Goal: Download file/media

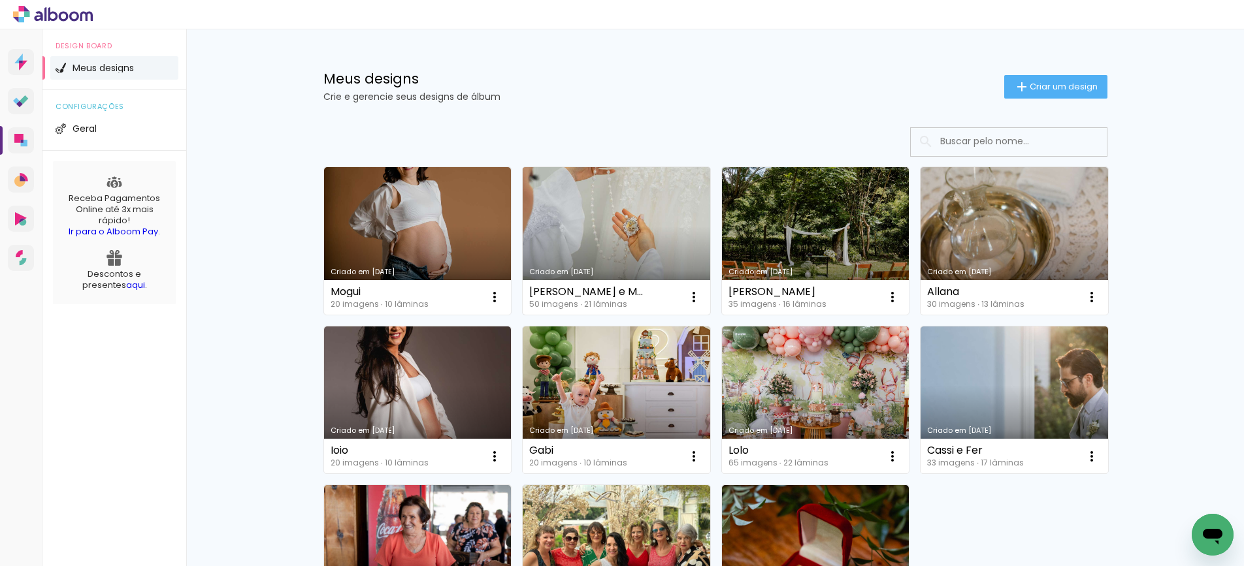
click at [623, 222] on link "Criado em [DATE]" at bounding box center [616, 241] width 187 height 148
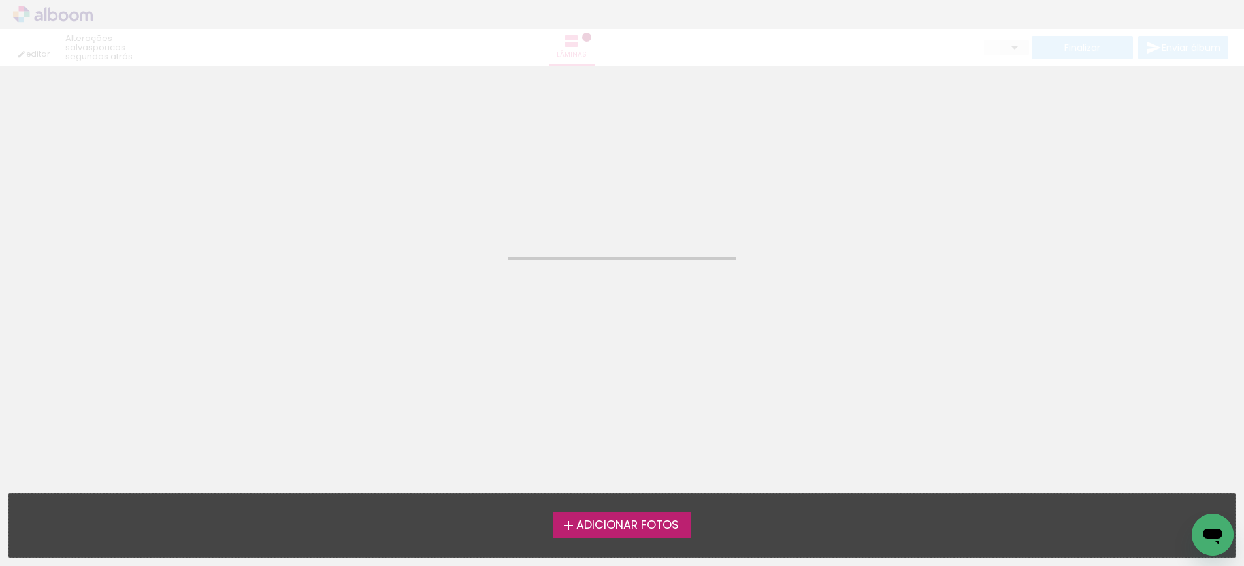
click at [623, 222] on neon-animated-pages "Confirmar Cancelar" at bounding box center [622, 316] width 1244 height 500
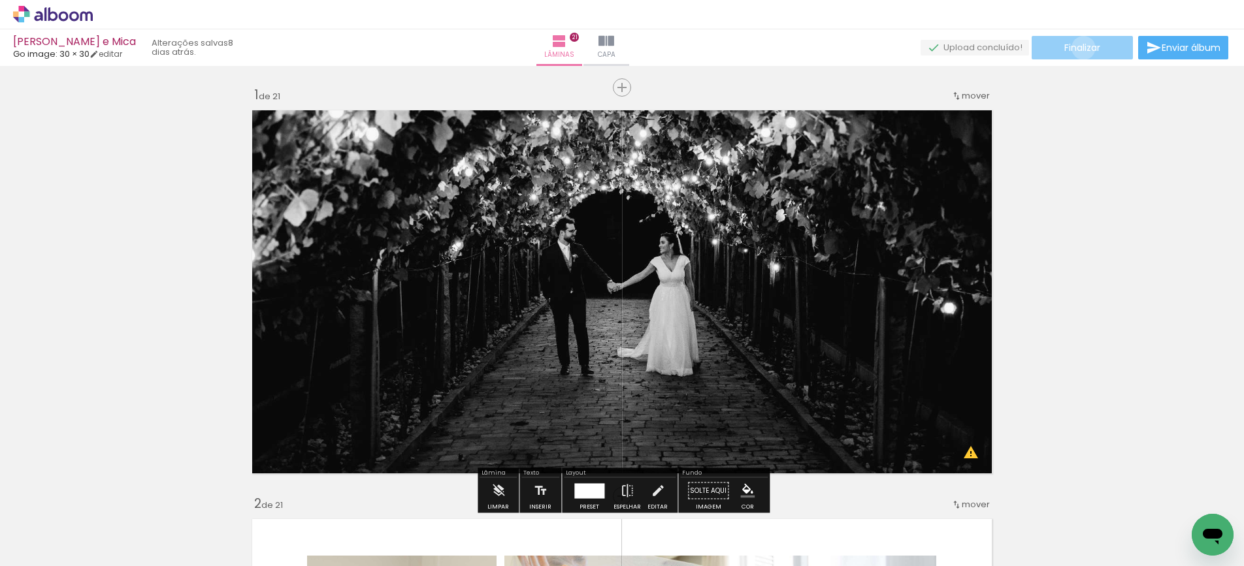
click at [1078, 48] on span "Finalizar" at bounding box center [1082, 47] width 36 height 9
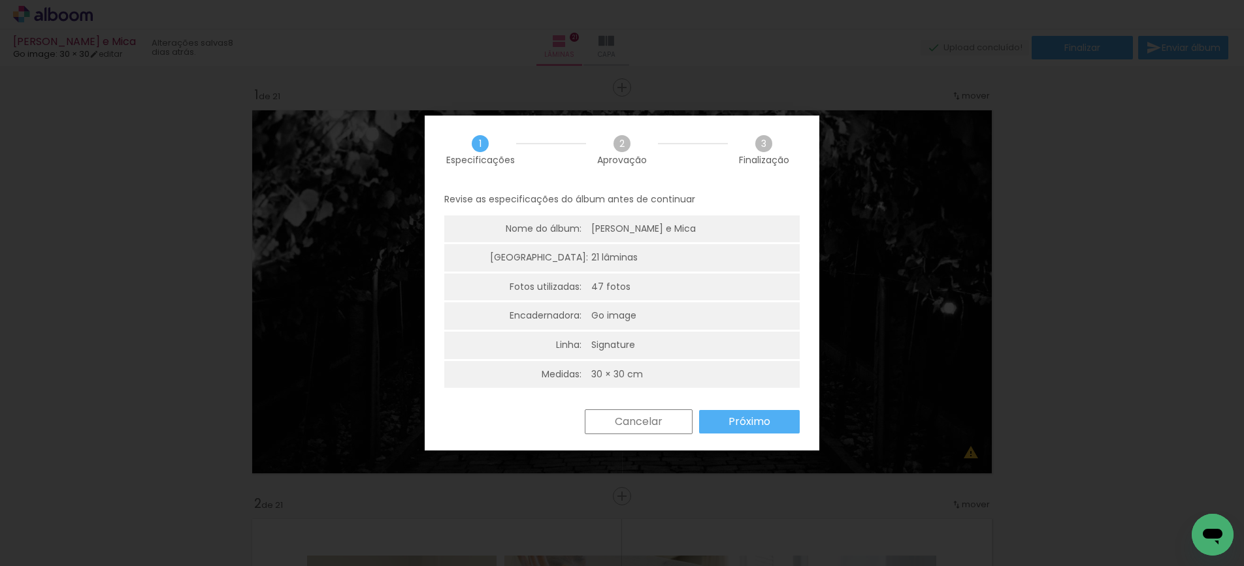
click at [0, 0] on slot "Próximo" at bounding box center [0, 0] width 0 height 0
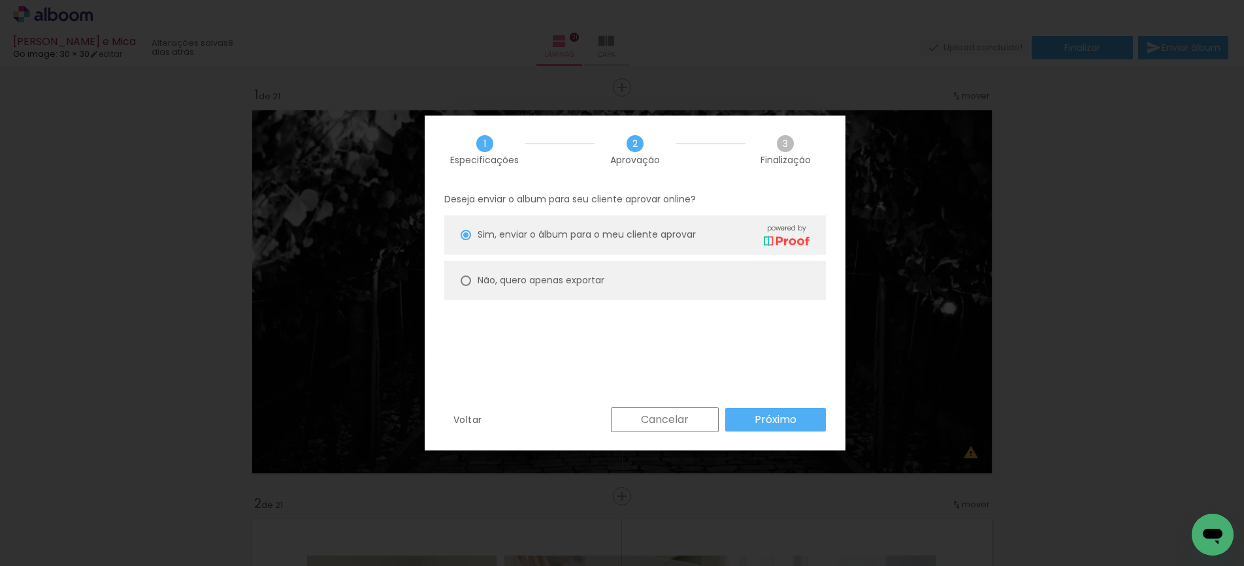
click at [0, 0] on slot "Não, quero apenas exportar" at bounding box center [0, 0] width 0 height 0
type paper-radio-button "on"
click at [0, 0] on slot "Próximo" at bounding box center [0, 0] width 0 height 0
type input "Alta, 300 DPI"
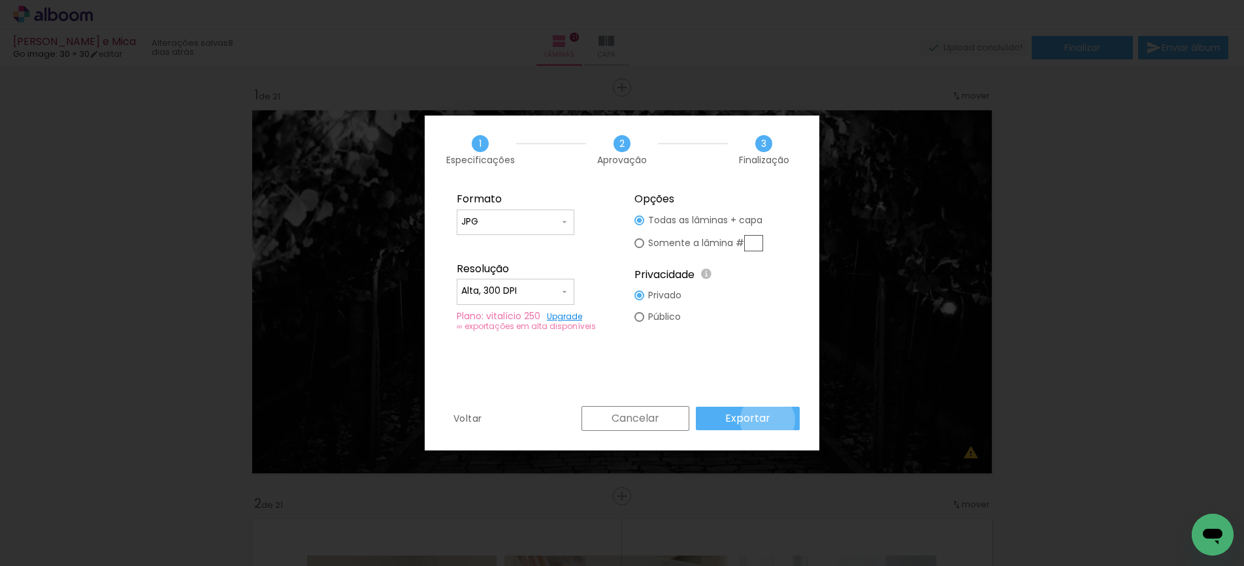
click at [0, 0] on slot "Exportar" at bounding box center [0, 0] width 0 height 0
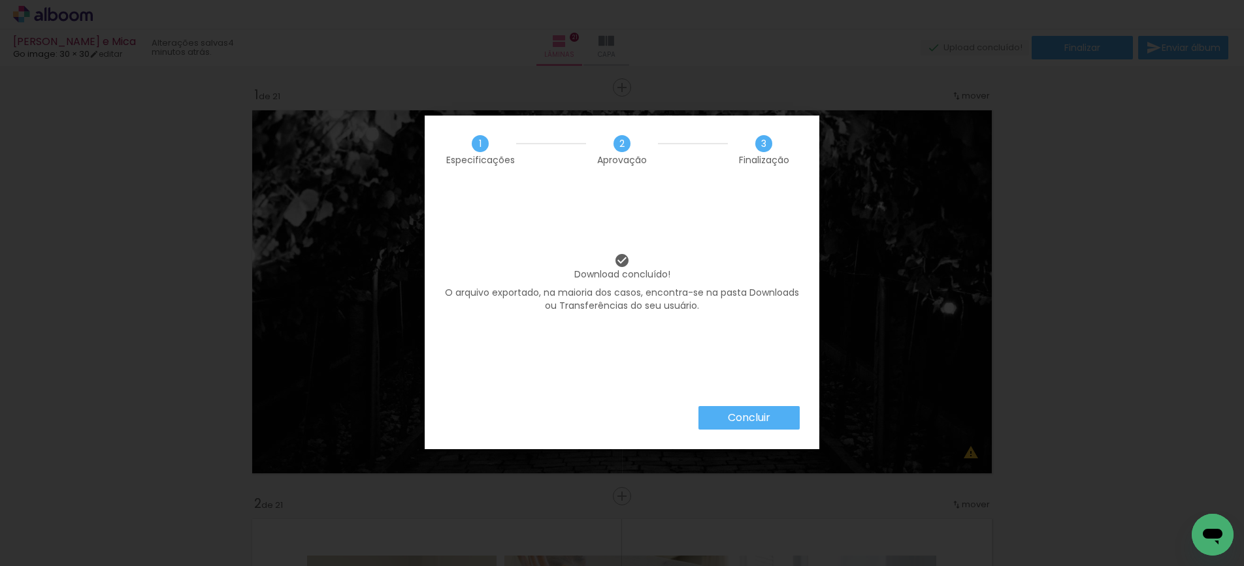
click at [0, 0] on slot "Concluir" at bounding box center [0, 0] width 0 height 0
